Goal: Transaction & Acquisition: Purchase product/service

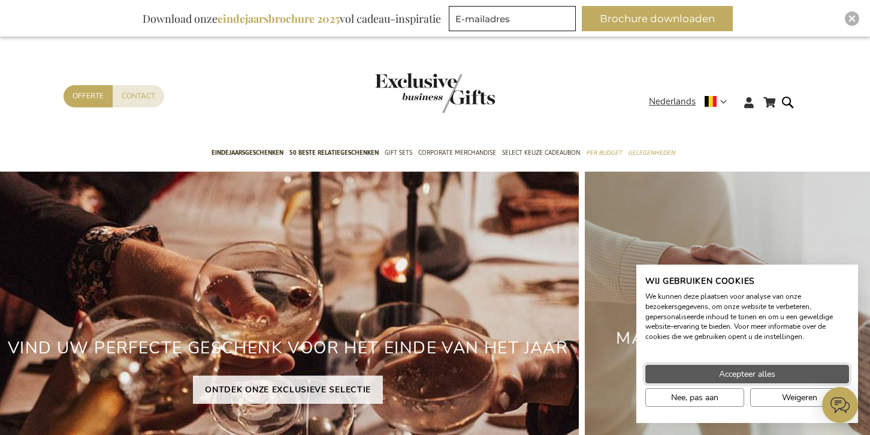
click at [709, 380] on button "Accepteer alles" at bounding box center [748, 373] width 204 height 19
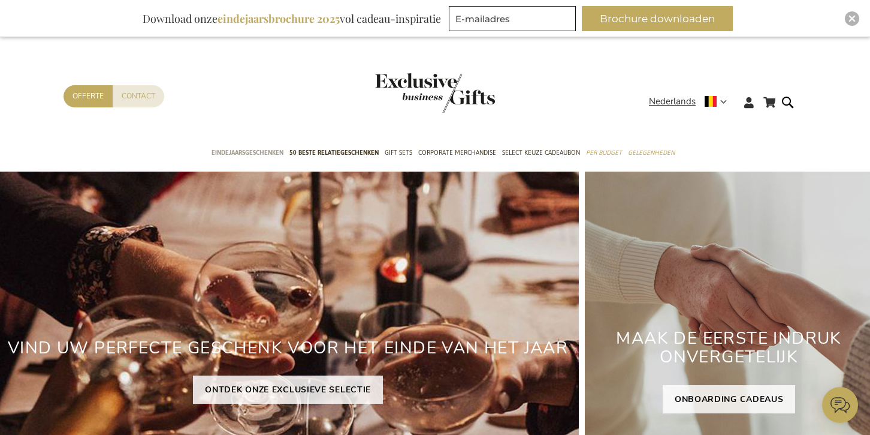
click at [260, 152] on span "Eindejaarsgeschenken" at bounding box center [248, 152] width 72 height 13
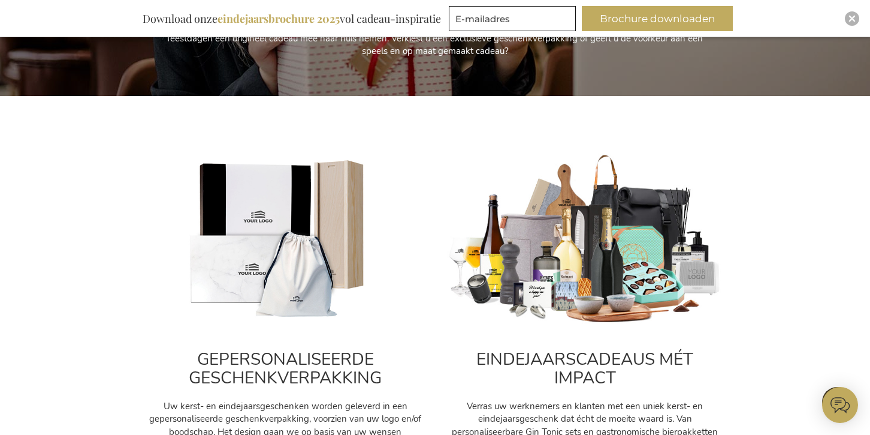
click at [262, 167] on img at bounding box center [285, 239] width 276 height 172
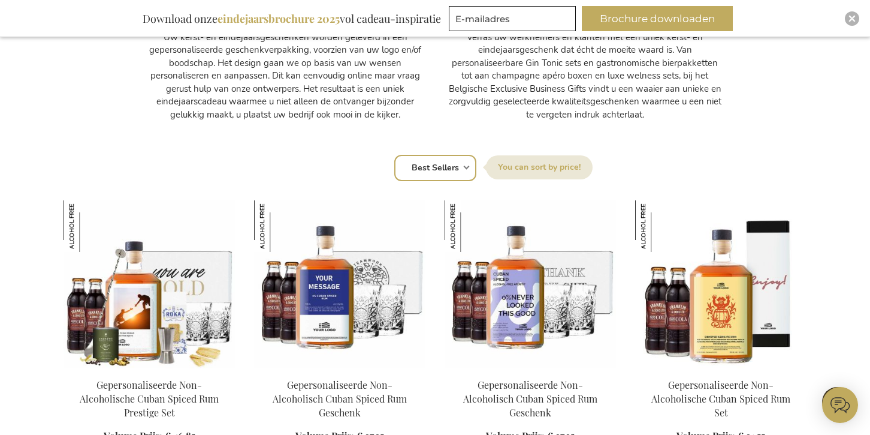
scroll to position [719, 0]
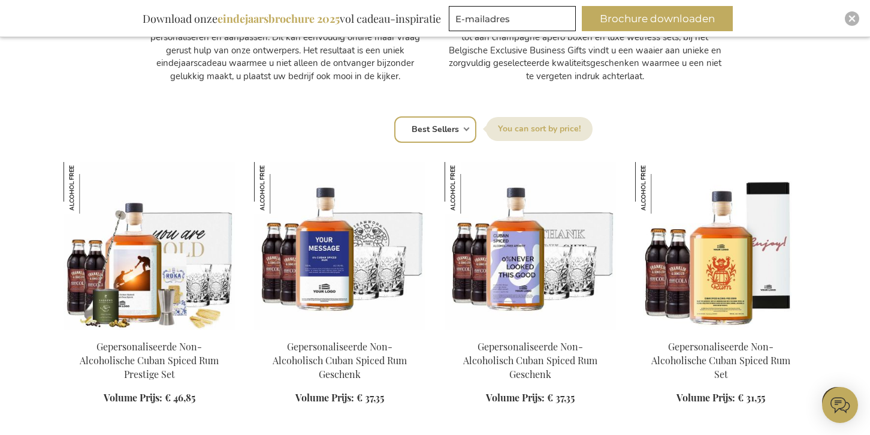
click at [462, 124] on select "Positie Best Sellers Meest bekeken Nieuw Biggest Saving Price: low to high Pric…" at bounding box center [435, 129] width 82 height 26
select select "new"
click at [394, 116] on select "Positie Best Sellers Meest bekeken Nieuw Biggest Saving Price: low to high Pric…" at bounding box center [435, 129] width 82 height 26
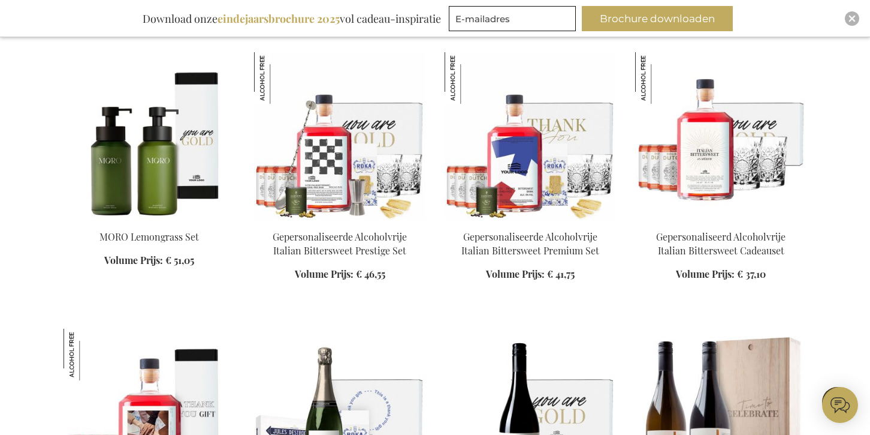
scroll to position [1414, 0]
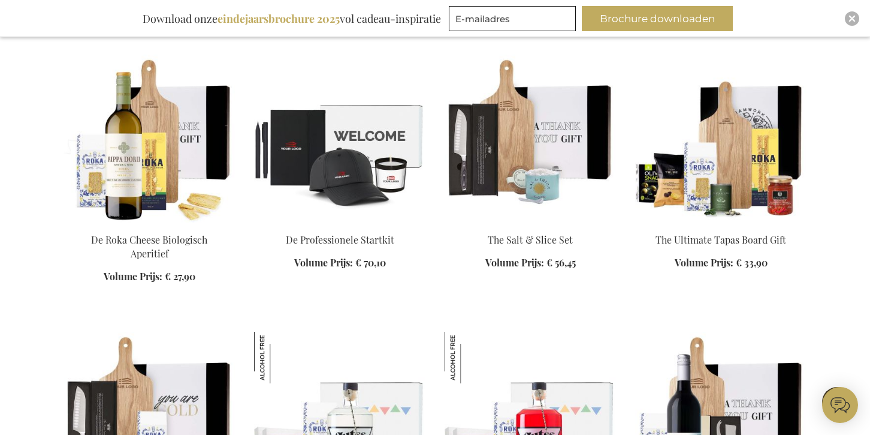
scroll to position [1964, 0]
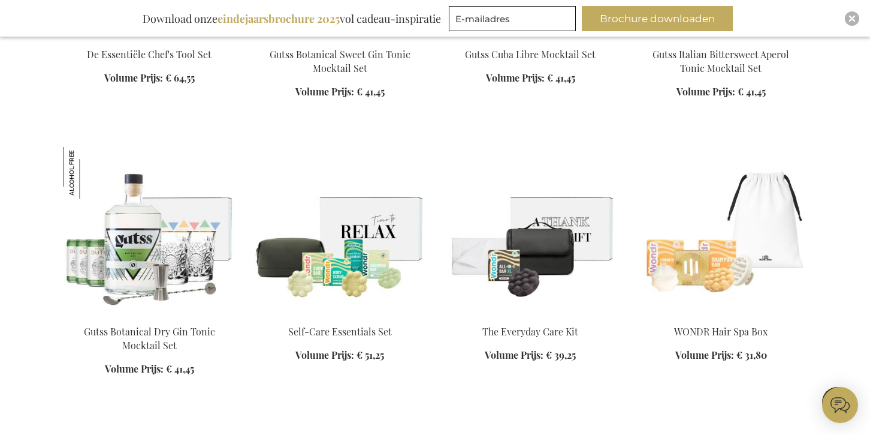
scroll to position [2689, 0]
